Goal: Task Accomplishment & Management: Manage account settings

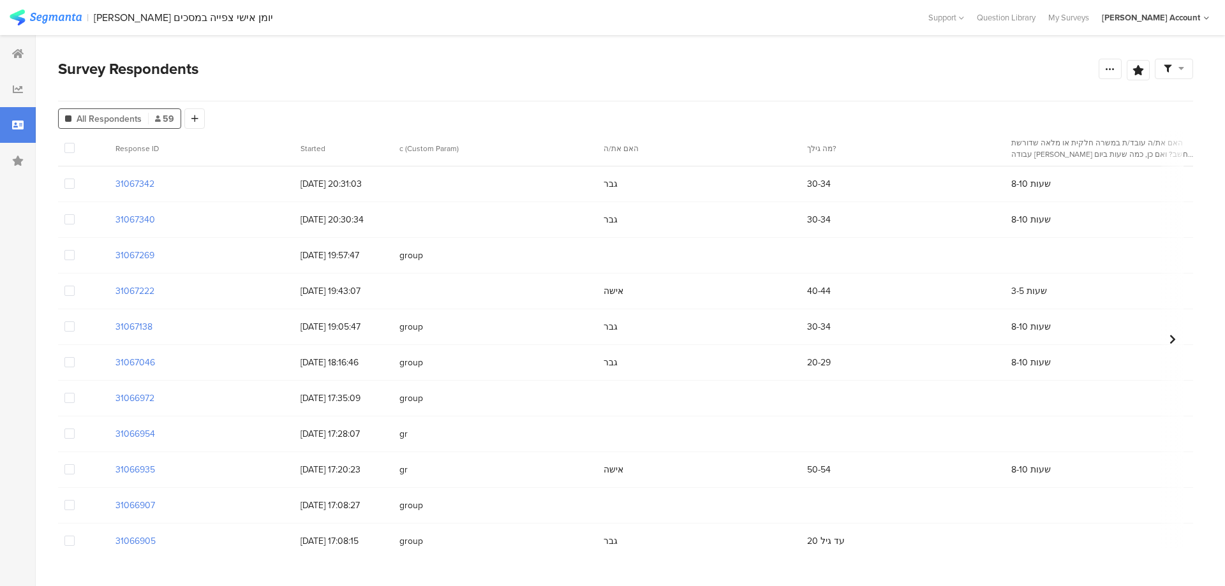
click at [70, 257] on span at bounding box center [69, 255] width 10 height 10
click at [75, 250] on input "checkbox" at bounding box center [75, 250] width 0 height 0
click at [219, 153] on span "Delete" at bounding box center [218, 149] width 26 height 10
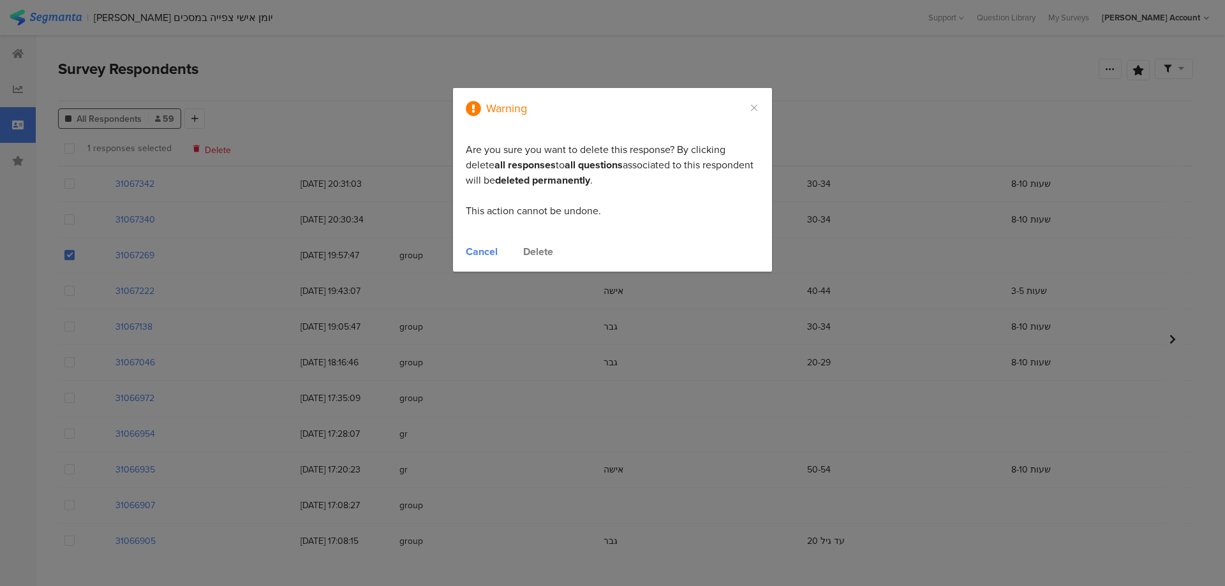
click at [532, 251] on div "Delete" at bounding box center [538, 251] width 30 height 15
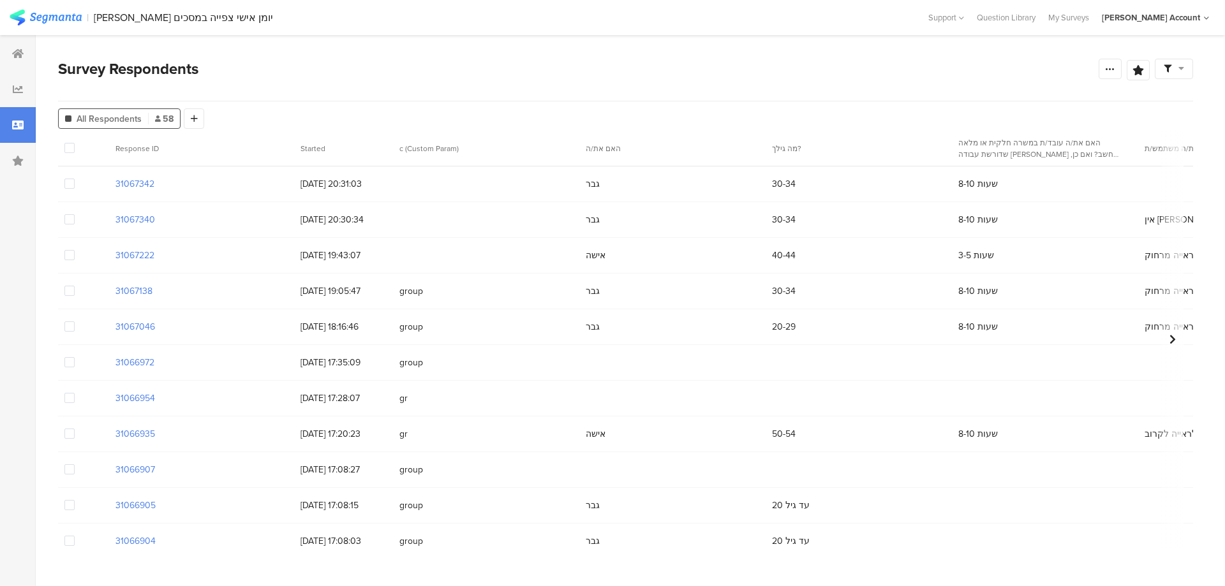
click at [64, 221] on span at bounding box center [69, 219] width 10 height 10
click at [75, 214] on input "checkbox" at bounding box center [75, 214] width 0 height 0
click at [71, 191] on div at bounding box center [83, 184] width 51 height 35
click at [71, 187] on span at bounding box center [69, 184] width 10 height 10
click at [75, 179] on input "checkbox" at bounding box center [75, 179] width 0 height 0
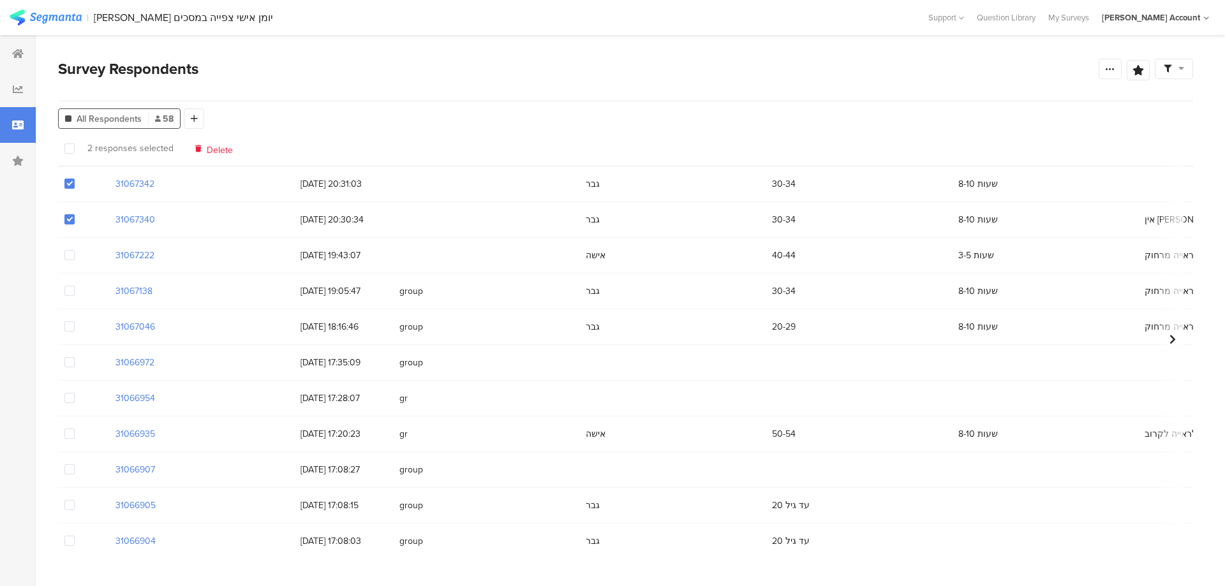
click at [223, 151] on span "Delete" at bounding box center [220, 149] width 26 height 10
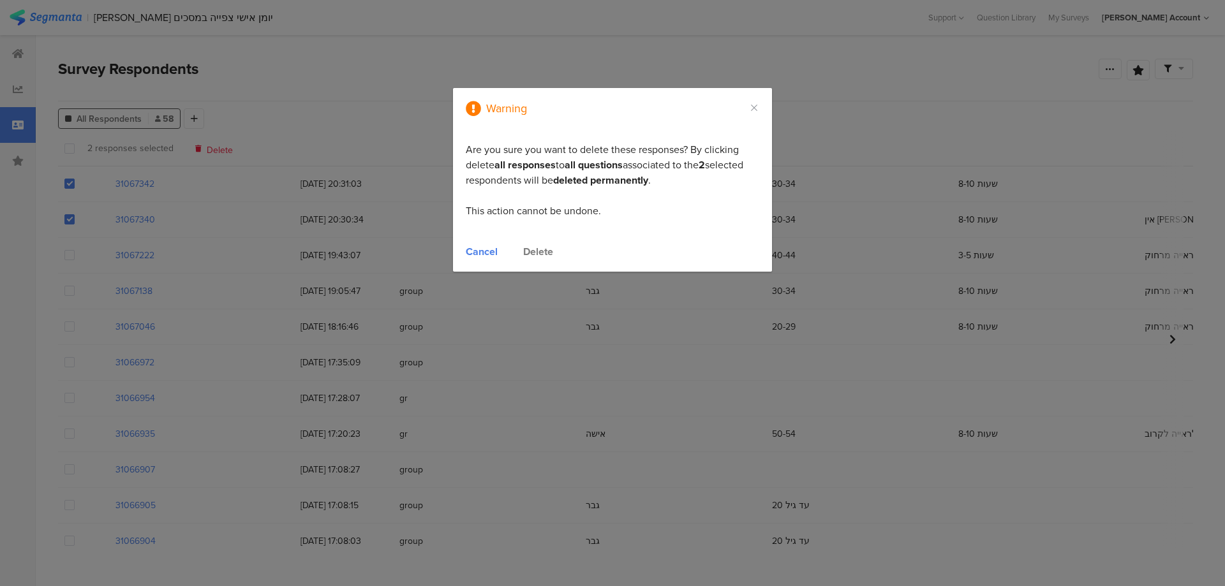
click at [546, 250] on div "Delete" at bounding box center [538, 251] width 30 height 15
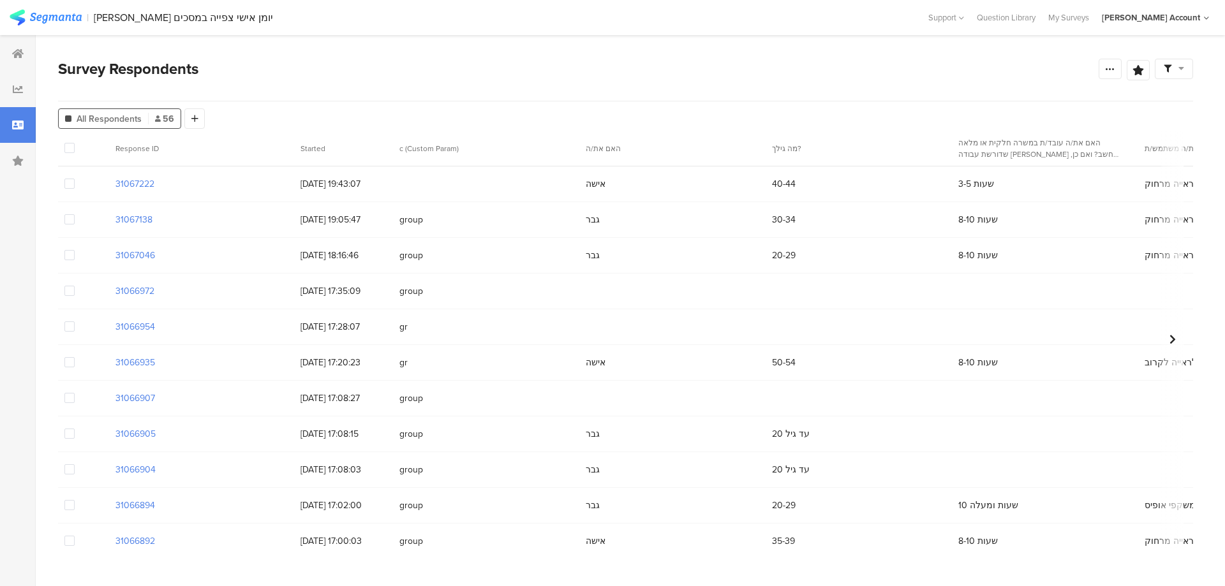
click at [72, 398] on span at bounding box center [69, 398] width 10 height 10
click at [75, 393] on input "checkbox" at bounding box center [75, 393] width 0 height 0
click at [68, 433] on span at bounding box center [69, 434] width 10 height 10
click at [75, 429] on input "checkbox" at bounding box center [75, 429] width 0 height 0
click at [218, 144] on span "Delete" at bounding box center [220, 149] width 26 height 10
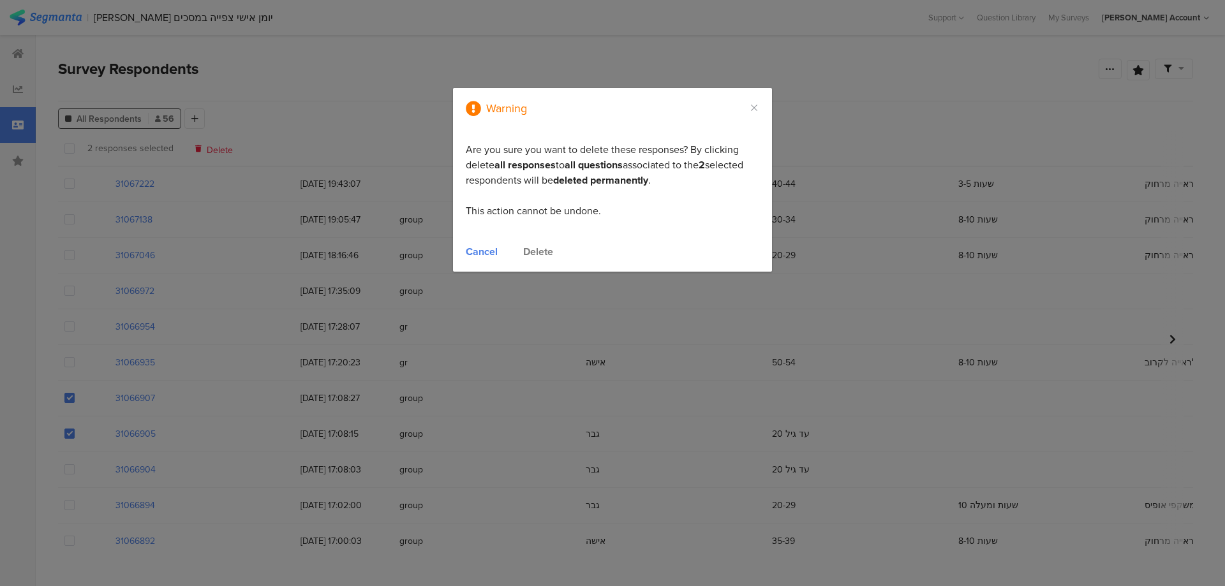
click at [538, 246] on div "Delete" at bounding box center [538, 251] width 30 height 15
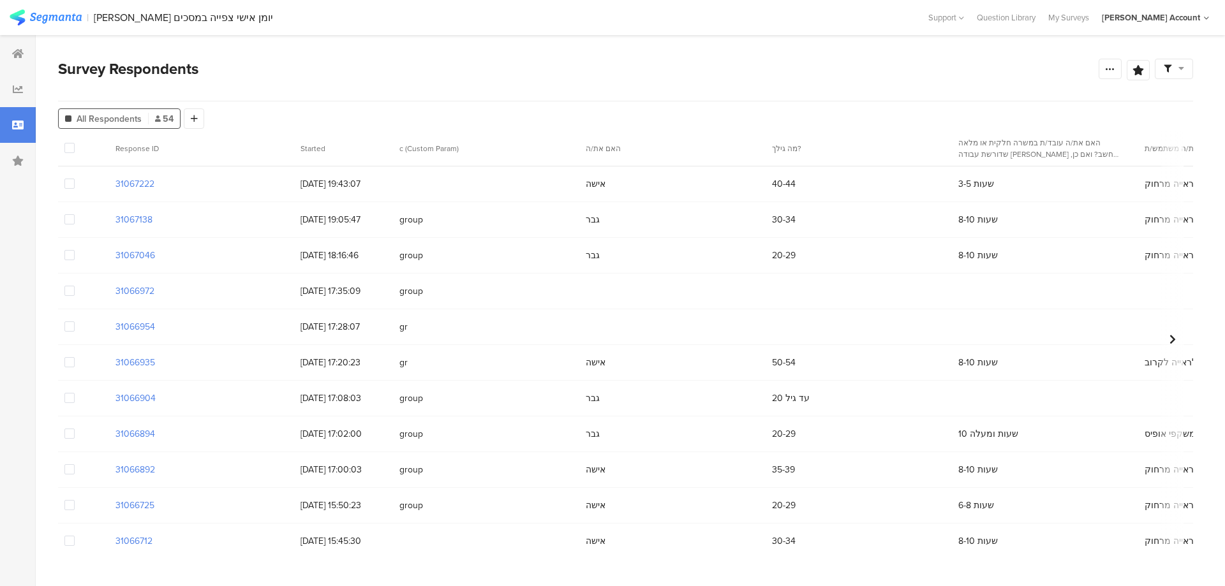
click at [66, 292] on span at bounding box center [69, 291] width 10 height 10
click at [75, 286] on input "checkbox" at bounding box center [75, 286] width 0 height 0
click at [73, 328] on span at bounding box center [69, 327] width 10 height 10
click at [75, 322] on input "checkbox" at bounding box center [75, 322] width 0 height 0
click at [212, 147] on span "Delete" at bounding box center [220, 149] width 26 height 10
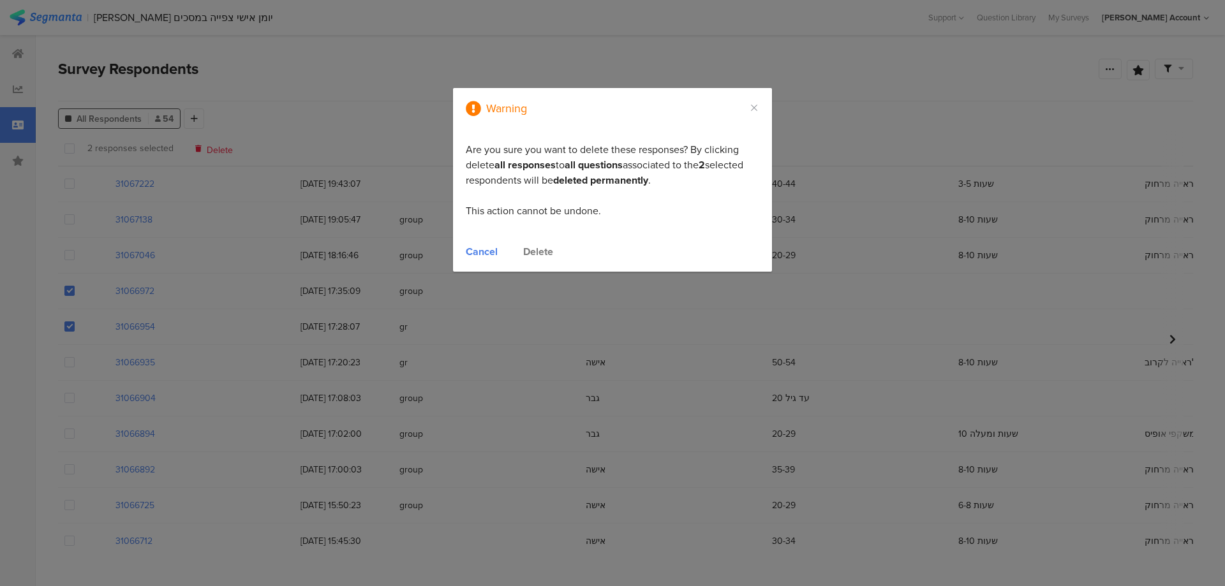
click at [545, 253] on div "Delete" at bounding box center [538, 251] width 30 height 15
